Goal: Download file/media

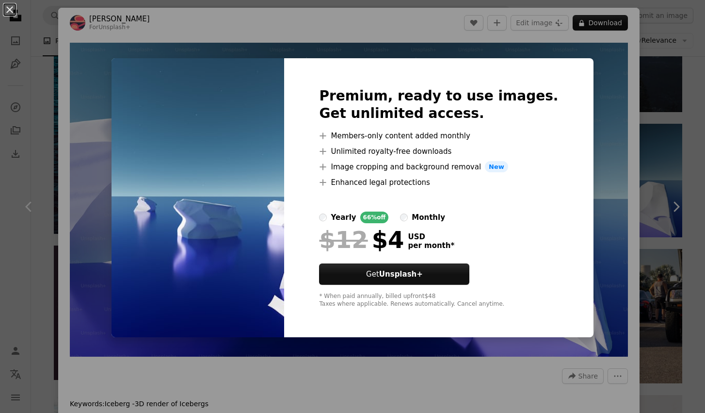
scroll to position [0, 174]
click at [10, 8] on button "An X shape" at bounding box center [10, 10] width 12 height 12
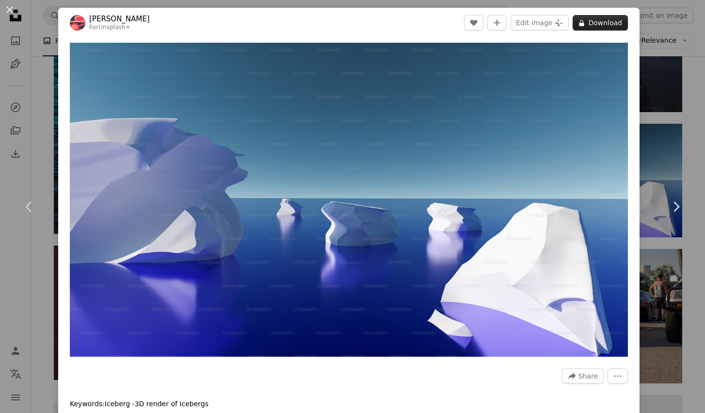
click at [618, 23] on button "A lock Download" at bounding box center [600, 23] width 55 height 16
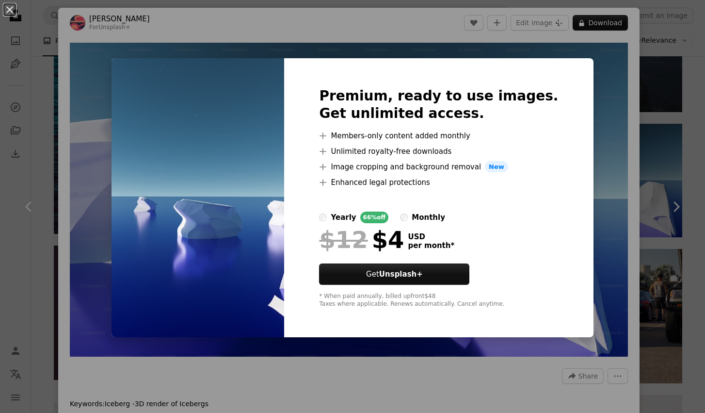
click at [135, 53] on div "An X shape Premium, ready to use images. Get unlimited access. A plus sign Memb…" at bounding box center [352, 206] width 705 height 413
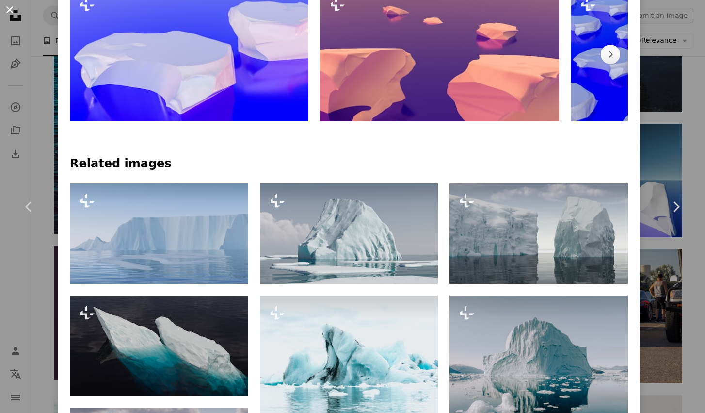
click at [10, 12] on button "An X shape" at bounding box center [10, 10] width 12 height 12
